Goal: Navigation & Orientation: Find specific page/section

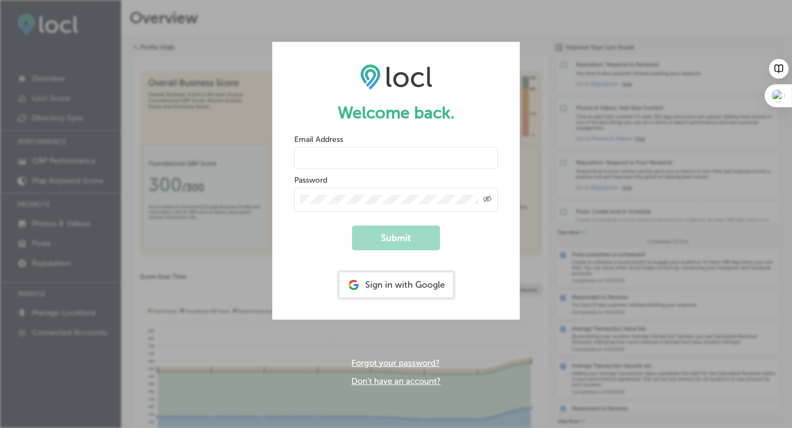
click at [422, 281] on div "Sign in with Google" at bounding box center [396, 284] width 114 height 25
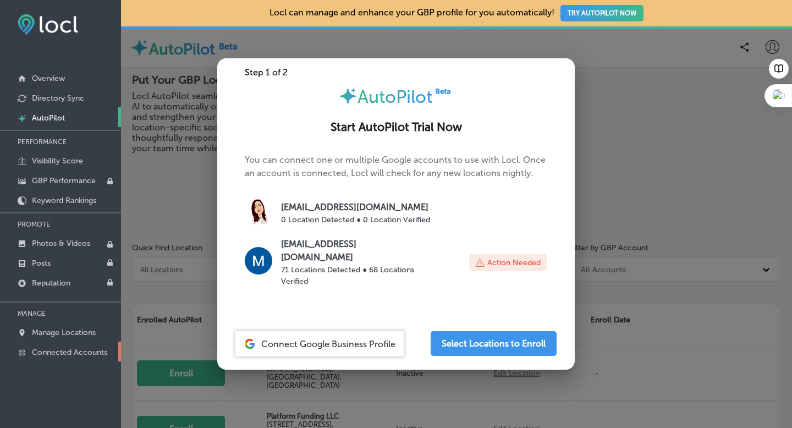
click at [86, 348] on p "Connected Accounts" at bounding box center [69, 352] width 75 height 9
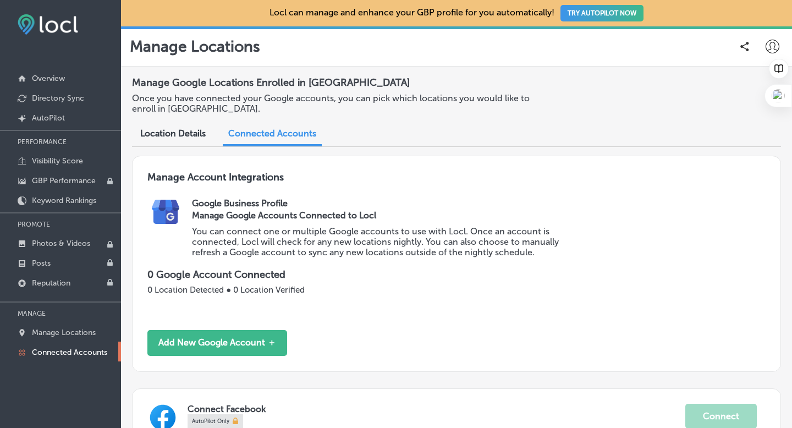
click at [93, 350] on p "Connected Accounts" at bounding box center [69, 352] width 75 height 9
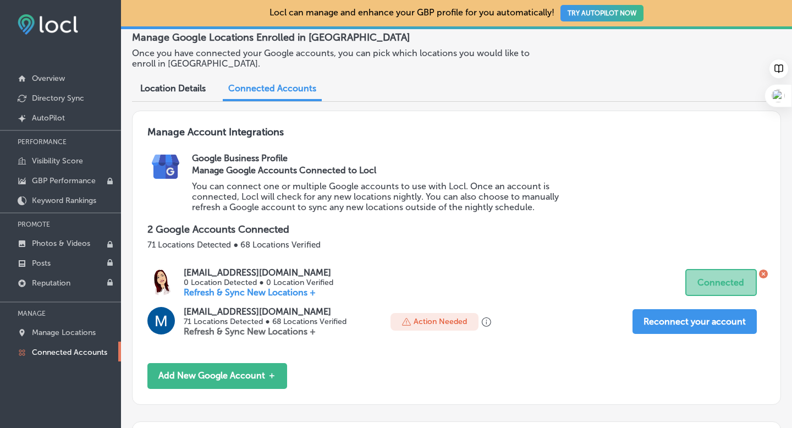
scroll to position [48, 0]
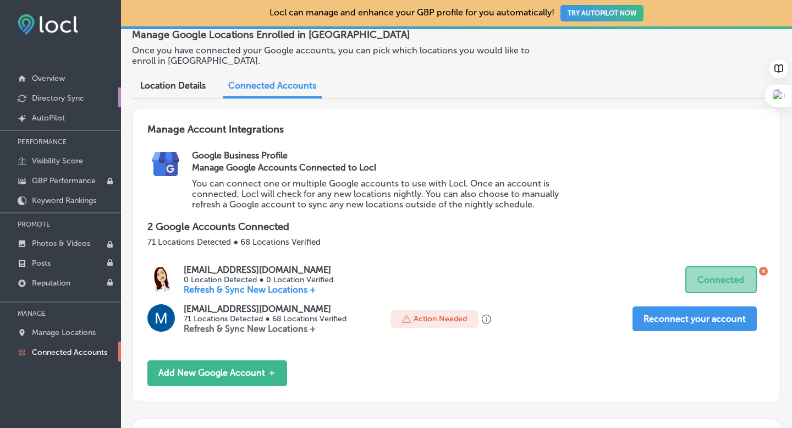
click at [52, 95] on p "Directory Sync" at bounding box center [58, 97] width 52 height 9
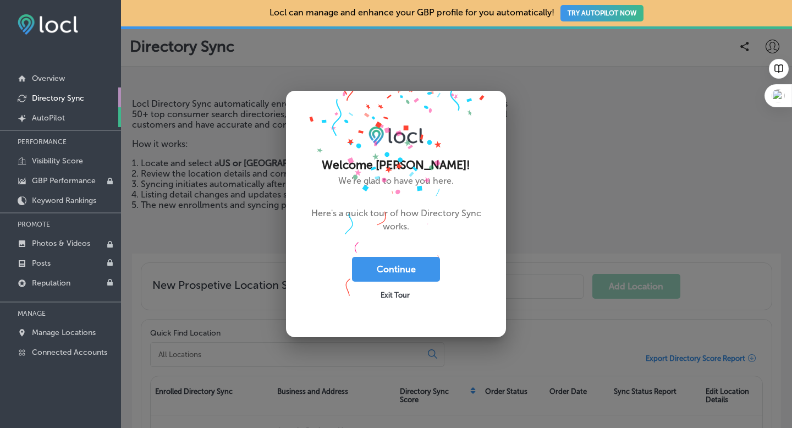
click at [49, 120] on p "AutoPilot" at bounding box center [48, 117] width 33 height 9
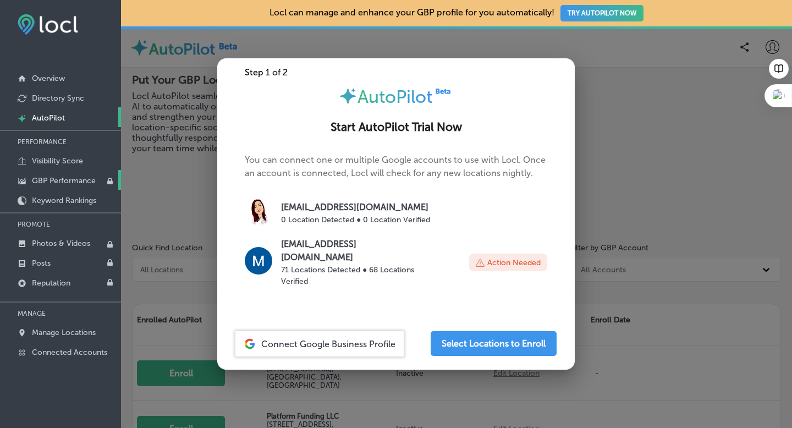
click at [51, 177] on p "GBP Performance" at bounding box center [64, 180] width 64 height 9
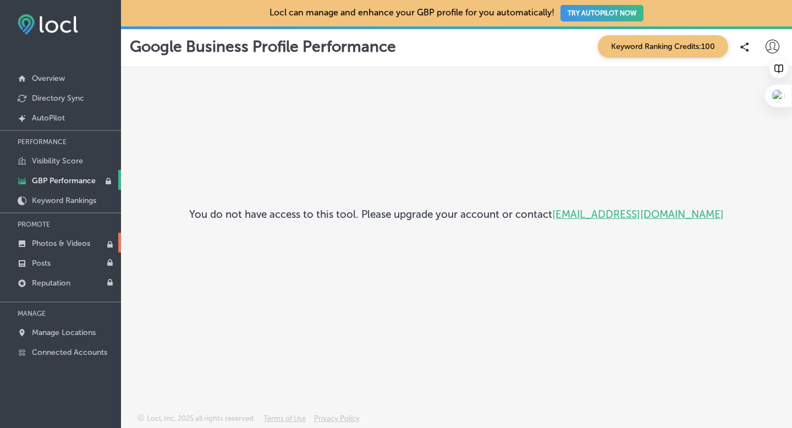
click at [40, 247] on link "Photos & Videos" at bounding box center [60, 243] width 121 height 20
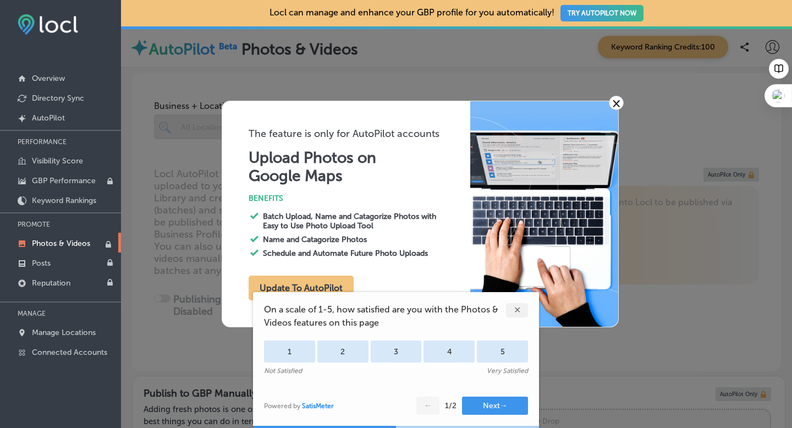
type input "0"
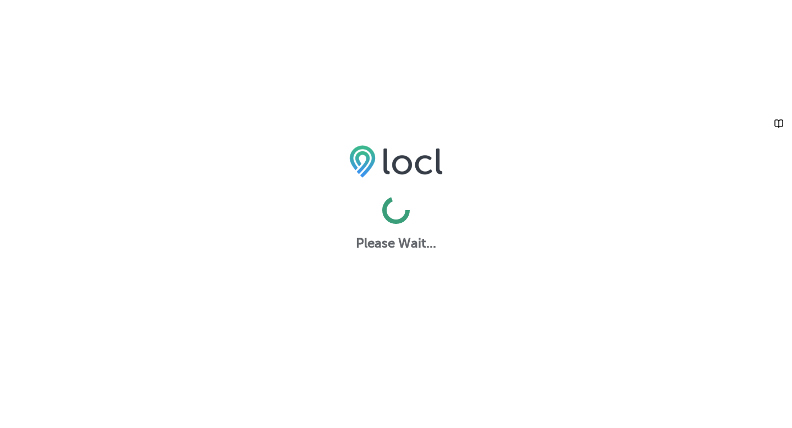
select select "US"
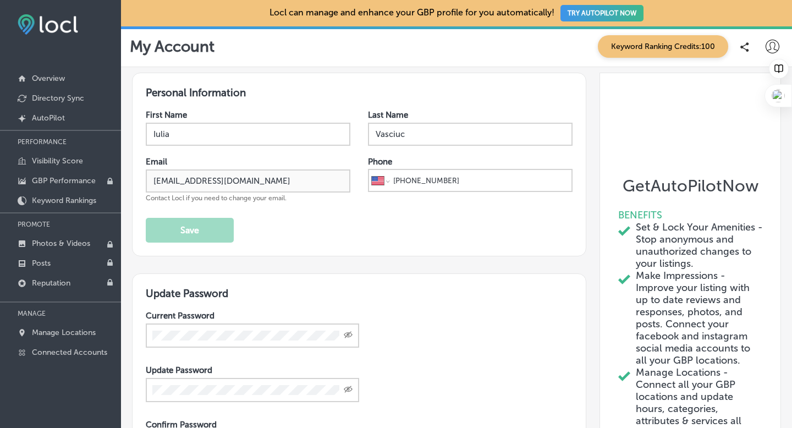
click at [772, 47] on icon at bounding box center [772, 47] width 14 height 14
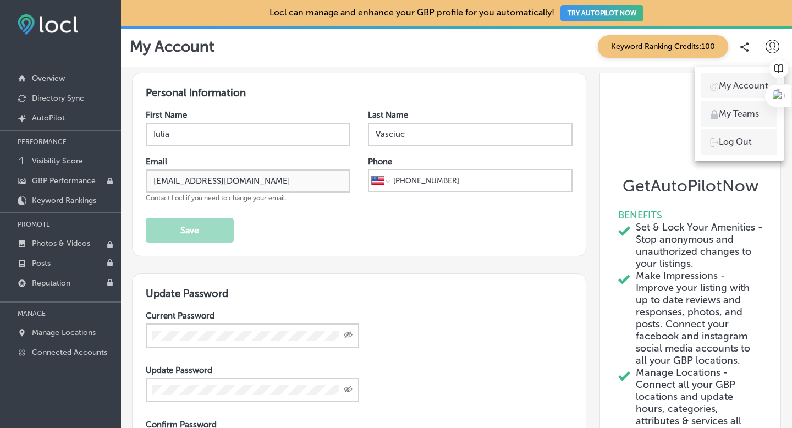
click at [736, 85] on p "My Account" at bounding box center [743, 85] width 49 height 13
click at [736, 90] on p "My Account" at bounding box center [743, 85] width 49 height 13
click at [739, 85] on p "My Account" at bounding box center [743, 85] width 49 height 13
click at [737, 86] on p "My Account" at bounding box center [743, 85] width 49 height 13
click at [736, 118] on p "My Teams" at bounding box center [739, 113] width 40 height 13
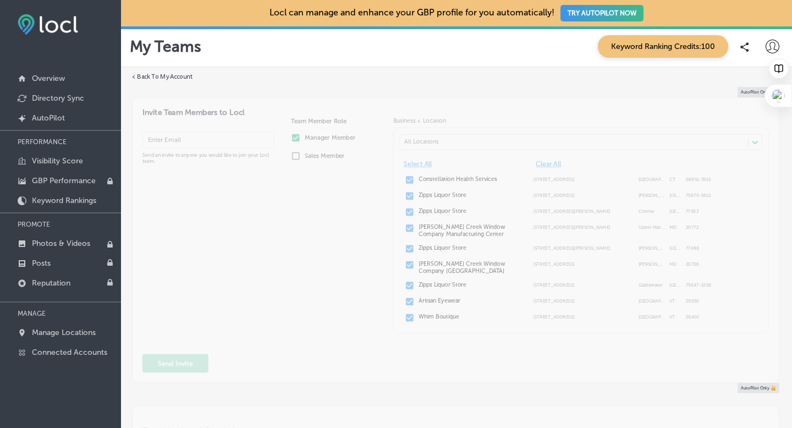
click at [330, 239] on div "AutoPilot Only Invite Team Members to Locl Send an invite to anyone you would l…" at bounding box center [455, 235] width 647 height 296
click at [137, 76] on label "< Back To My Account" at bounding box center [162, 77] width 61 height 9
select select "US"
